Goal: Task Accomplishment & Management: Manage account settings

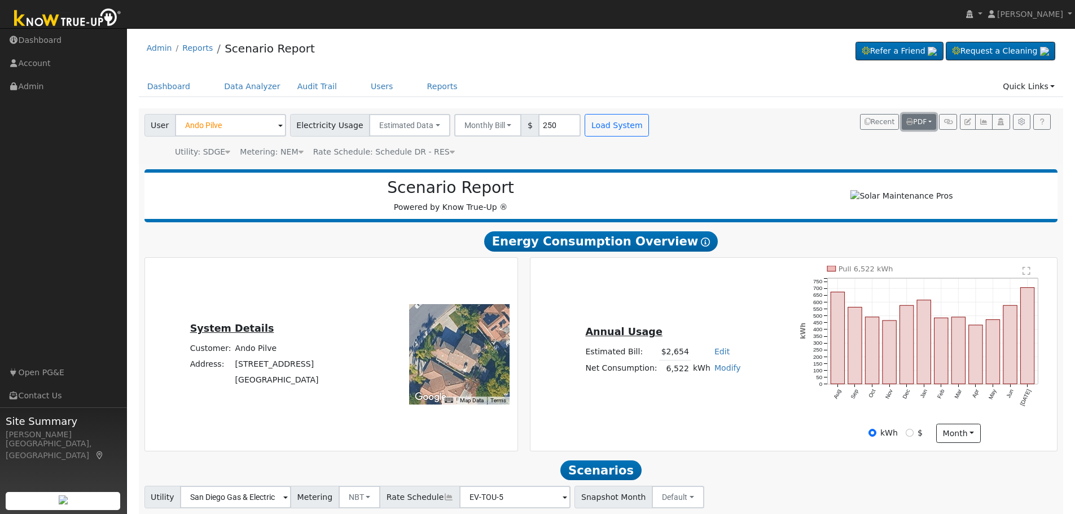
click at [927, 123] on button "PDF" at bounding box center [919, 122] width 34 height 16
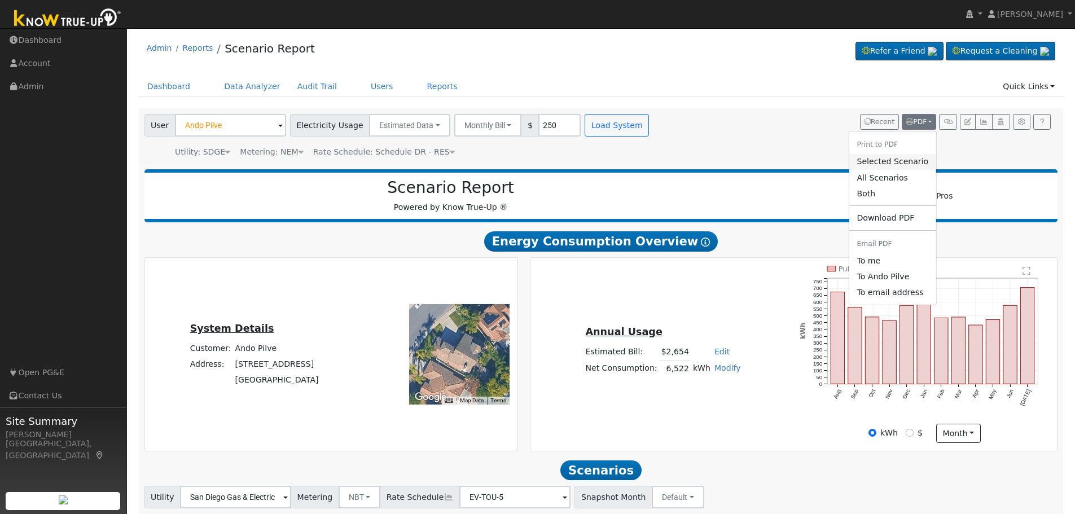
click at [890, 163] on link "Selected Scenario" at bounding box center [892, 162] width 87 height 16
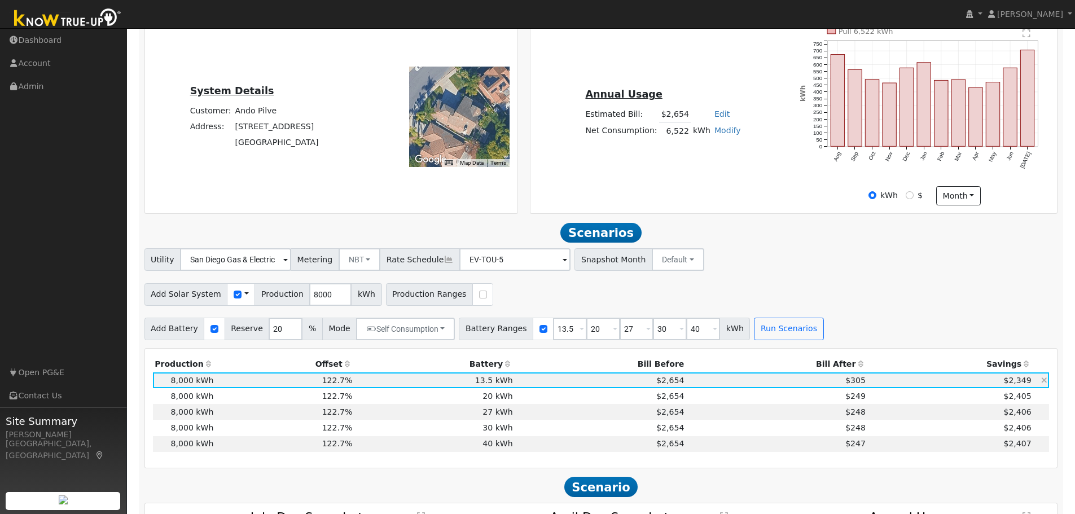
scroll to position [226, 0]
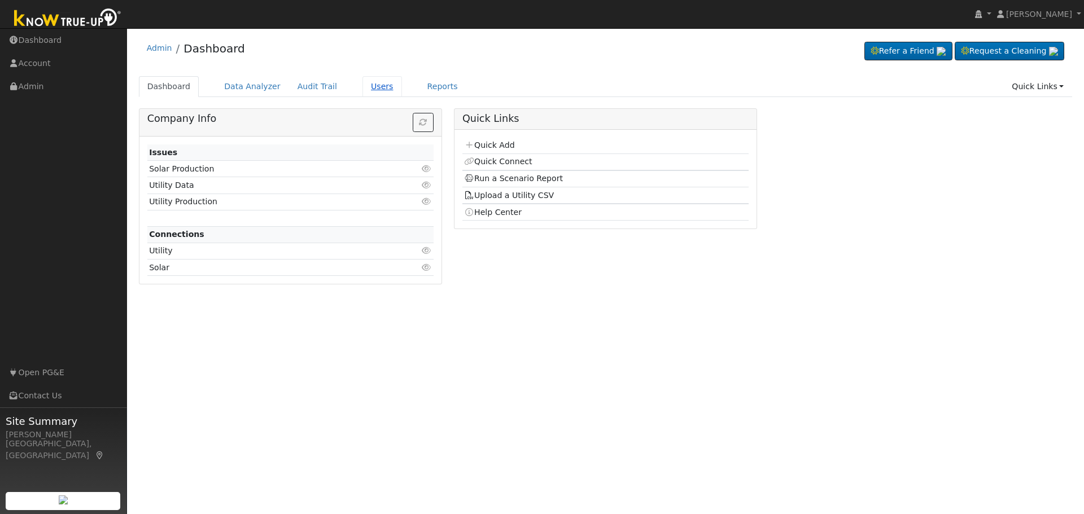
click at [363, 89] on link "Users" at bounding box center [382, 86] width 40 height 21
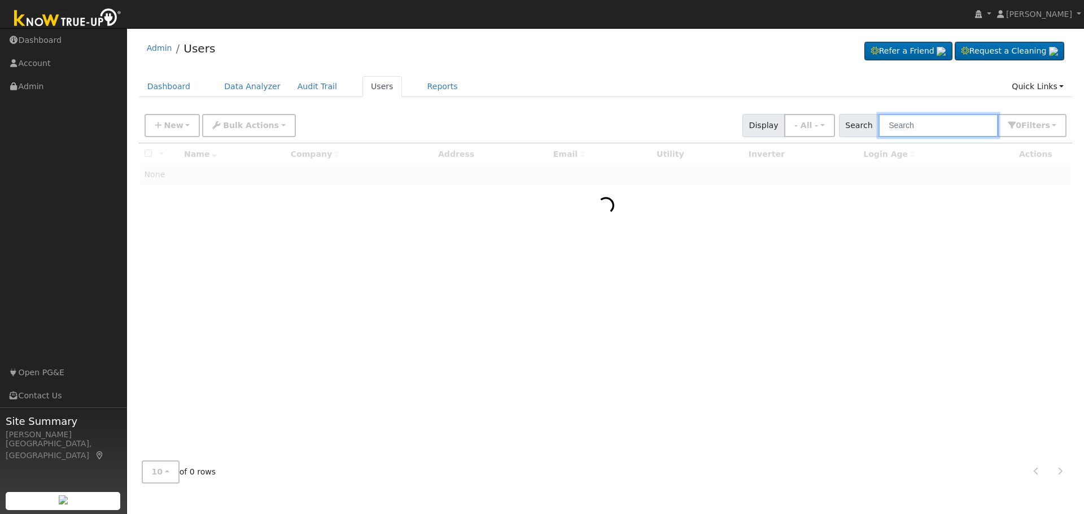
click at [909, 124] on input "text" at bounding box center [938, 125] width 120 height 23
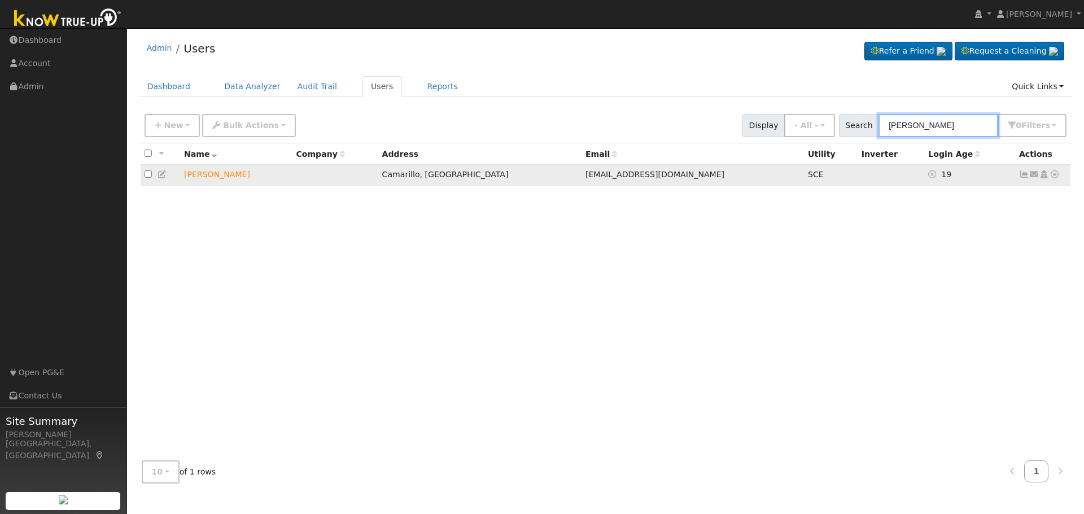
type input "ian mcmeans"
click at [1042, 178] on icon at bounding box center [1044, 174] width 10 height 8
